Goal: Task Accomplishment & Management: Manage account settings

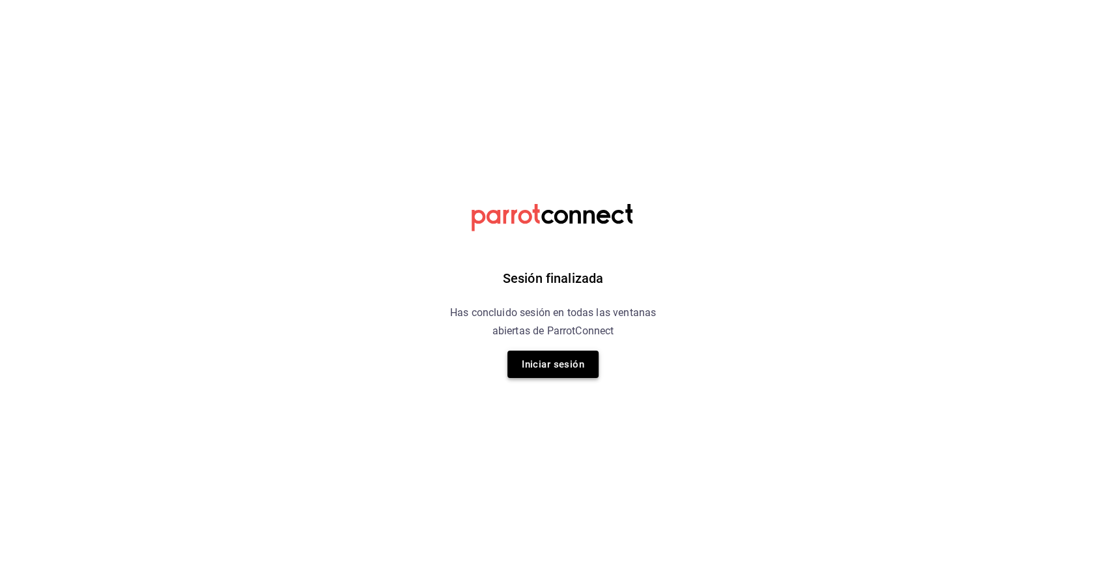
click at [548, 360] on button "Iniciar sesión" at bounding box center [552, 363] width 91 height 27
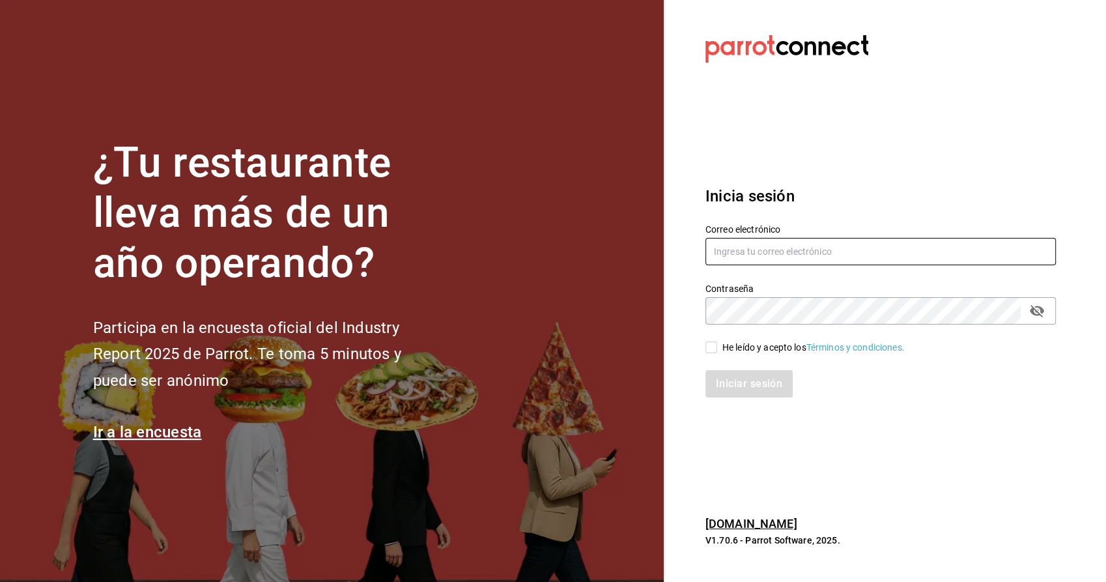
type input "[PERSON_NAME][EMAIL_ADDRESS][PERSON_NAME][DOMAIN_NAME]"
click at [720, 349] on span "He leído y acepto los Términos y condiciones." at bounding box center [811, 348] width 188 height 14
click at [717, 349] on input "He leído y acepto los Términos y condiciones." at bounding box center [711, 347] width 12 height 12
checkbox input "true"
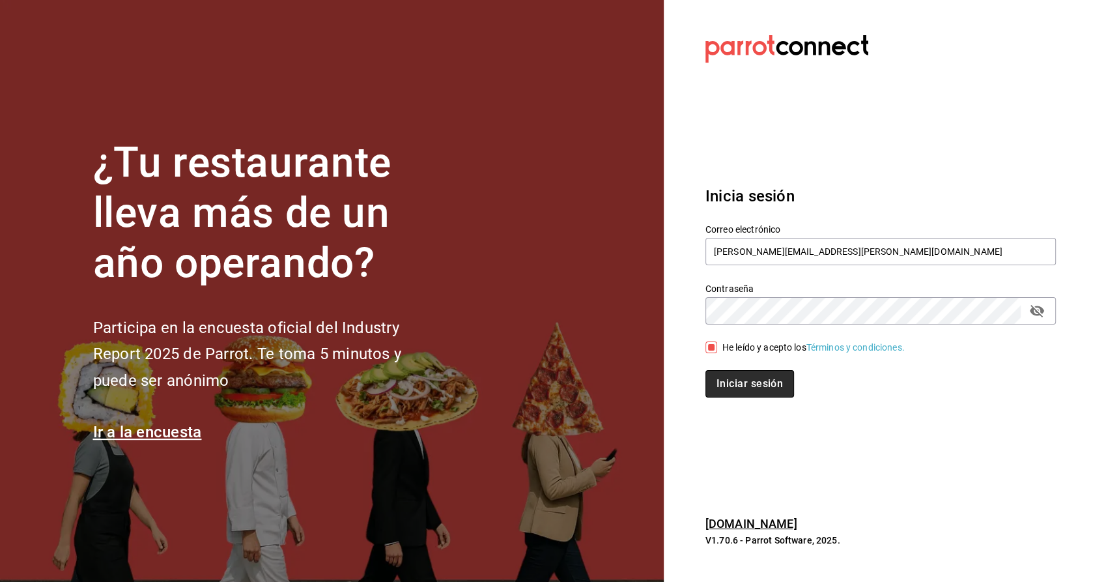
click at [739, 393] on button "Iniciar sesión" at bounding box center [749, 383] width 89 height 27
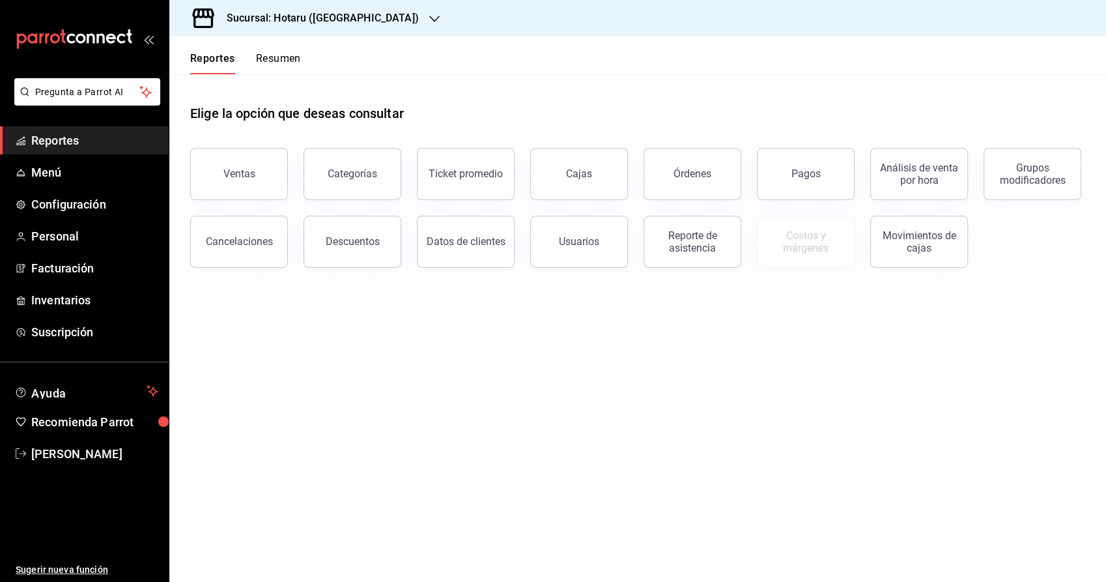
click at [150, 48] on div "mailbox folders" at bounding box center [84, 39] width 169 height 78
click at [149, 38] on icon "open_drawer_menu" at bounding box center [148, 39] width 10 height 10
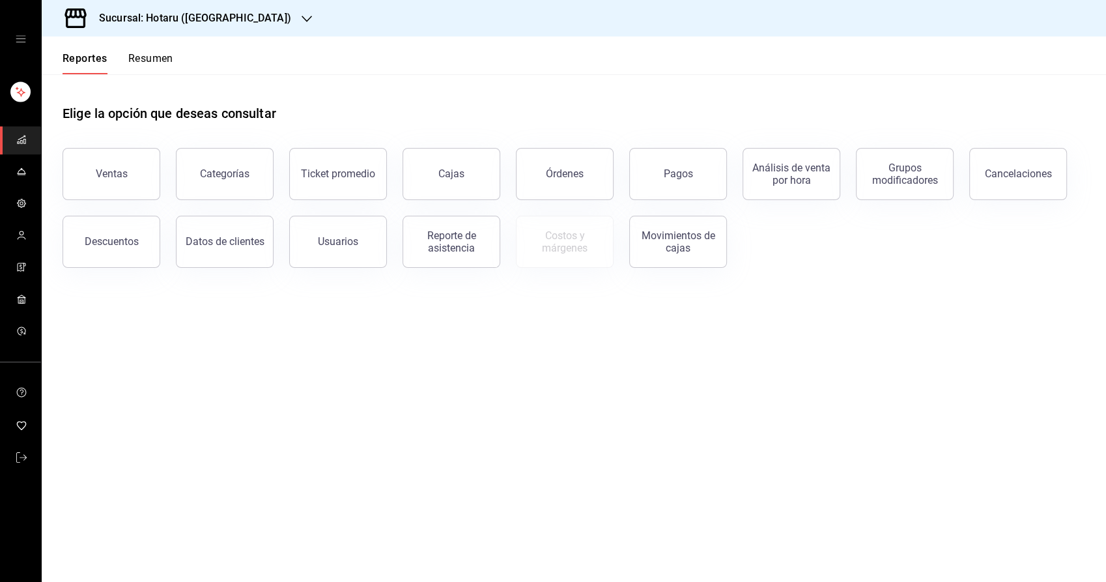
click at [25, 43] on icon "open drawer" at bounding box center [21, 39] width 10 height 10
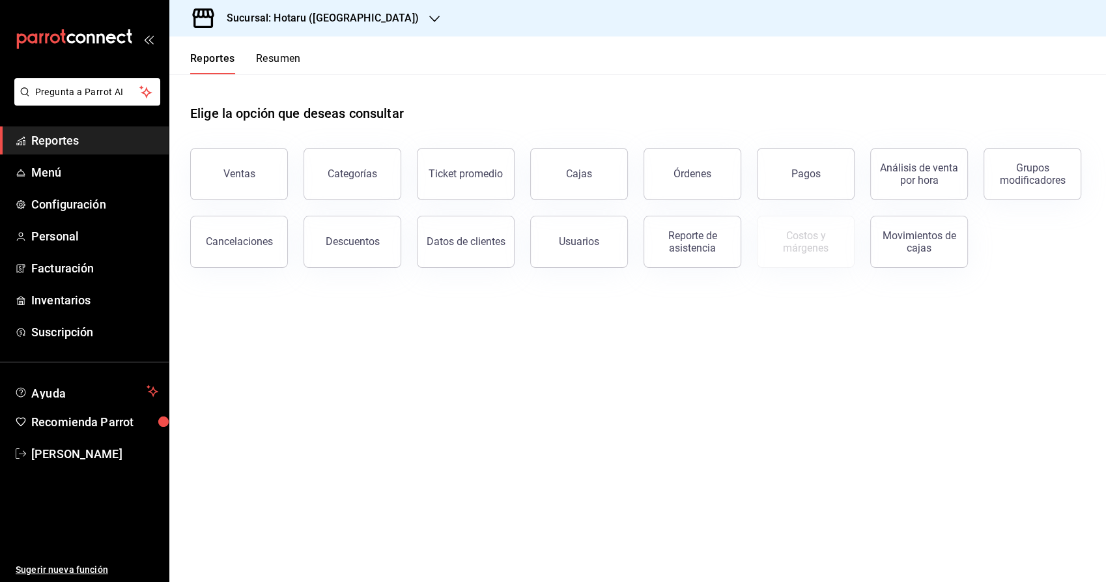
click at [56, 459] on span "[PERSON_NAME]" at bounding box center [94, 454] width 127 height 18
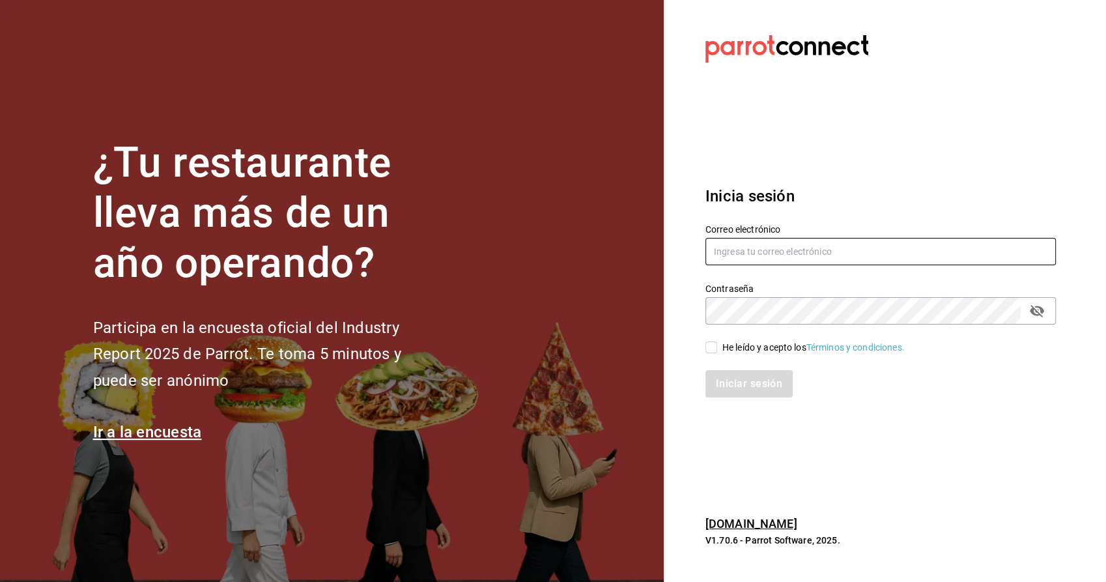
type input "[PERSON_NAME][EMAIL_ADDRESS][PERSON_NAME][DOMAIN_NAME]"
click at [1039, 313] on icon "passwordField" at bounding box center [1037, 311] width 14 height 12
click at [1039, 313] on icon "passwordField" at bounding box center [1037, 311] width 14 height 10
